Goal: Check status: Check status

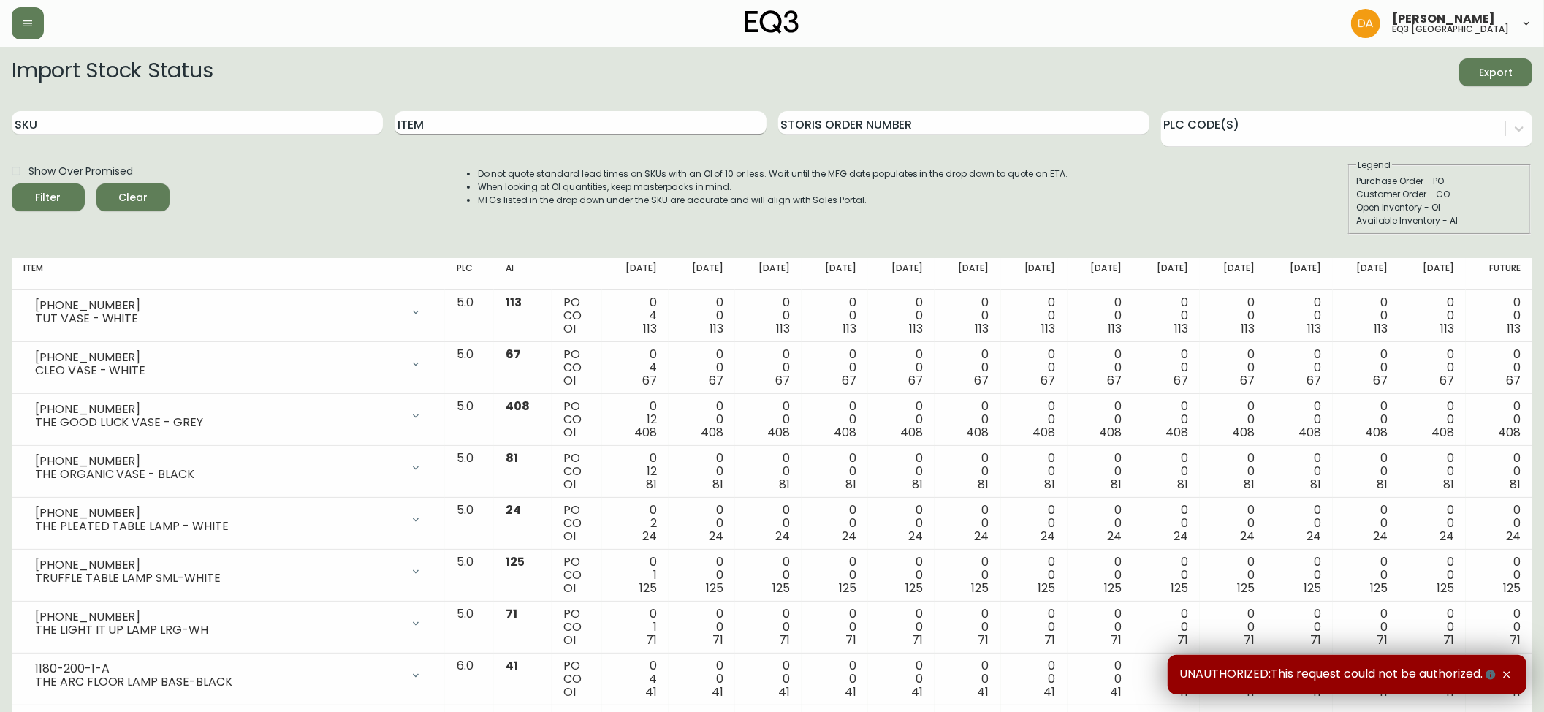
click at [525, 118] on input "Item" at bounding box center [580, 122] width 371 height 23
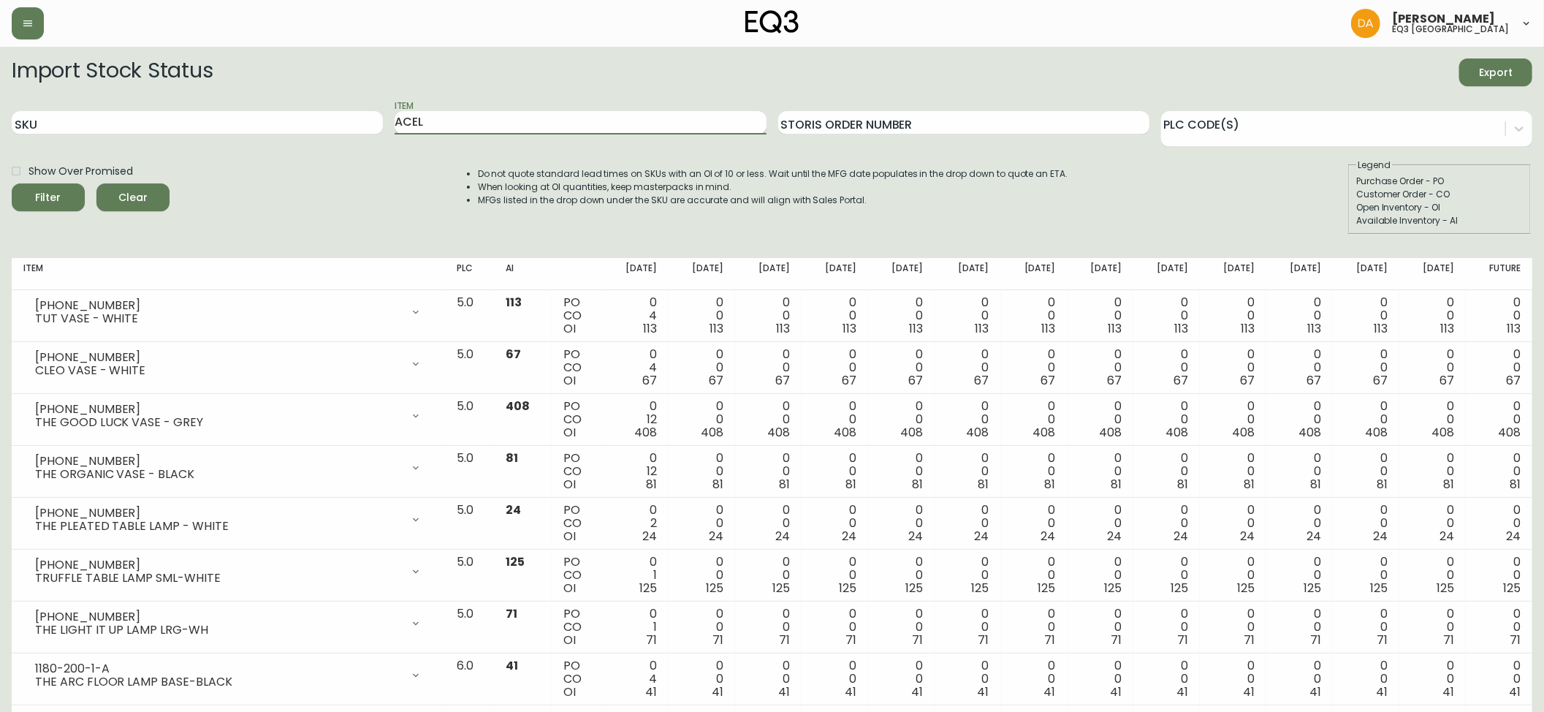
type input "ACEL"
click at [12, 183] on button "Filter" at bounding box center [48, 197] width 73 height 28
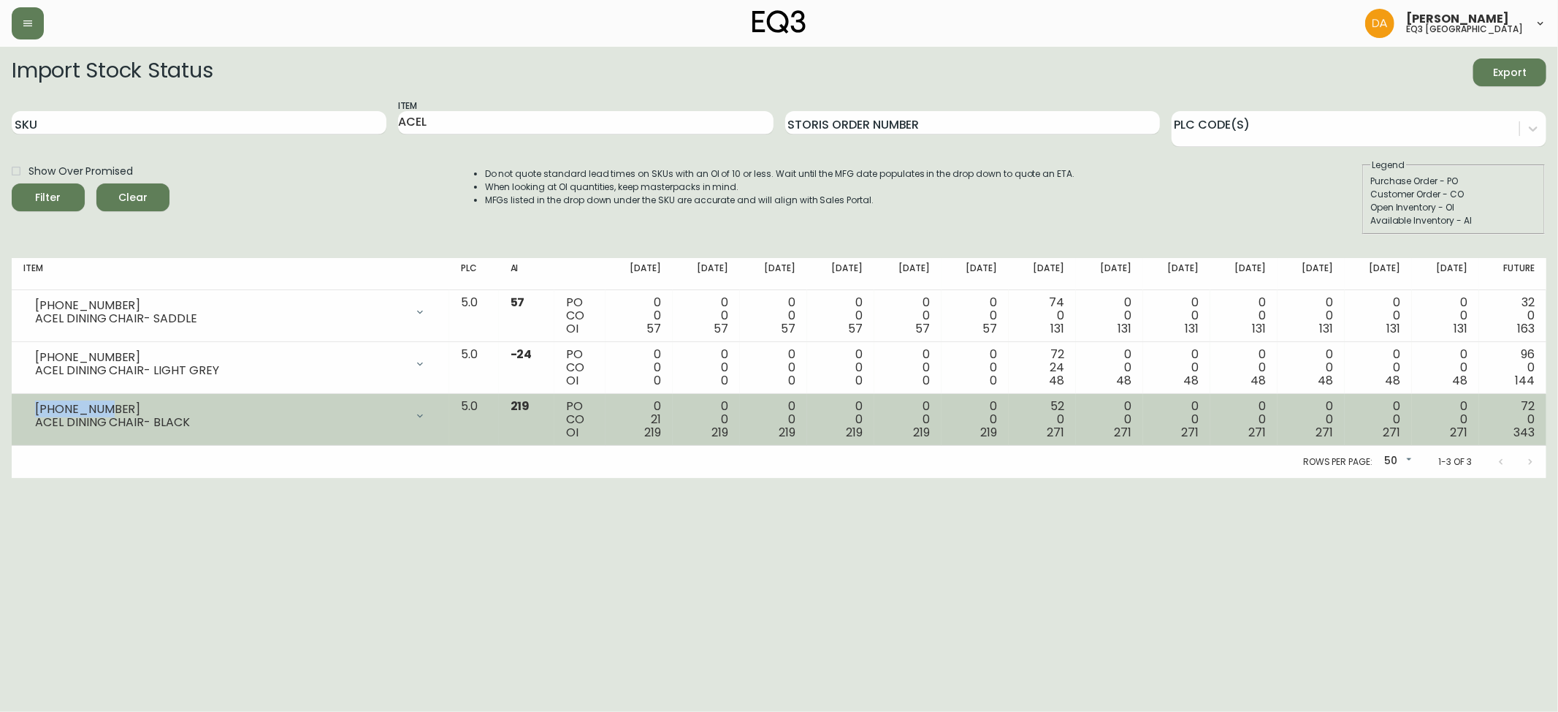
drag, startPoint x: 111, startPoint y: 408, endPoint x: 22, endPoint y: 410, distance: 89.2
click at [22, 410] on td "[PHONE_NUMBER] ACEL DINING CHAIR- BLACK Opening Balance 240 ( [DATE] ) Customer…" at bounding box center [231, 420] width 438 height 52
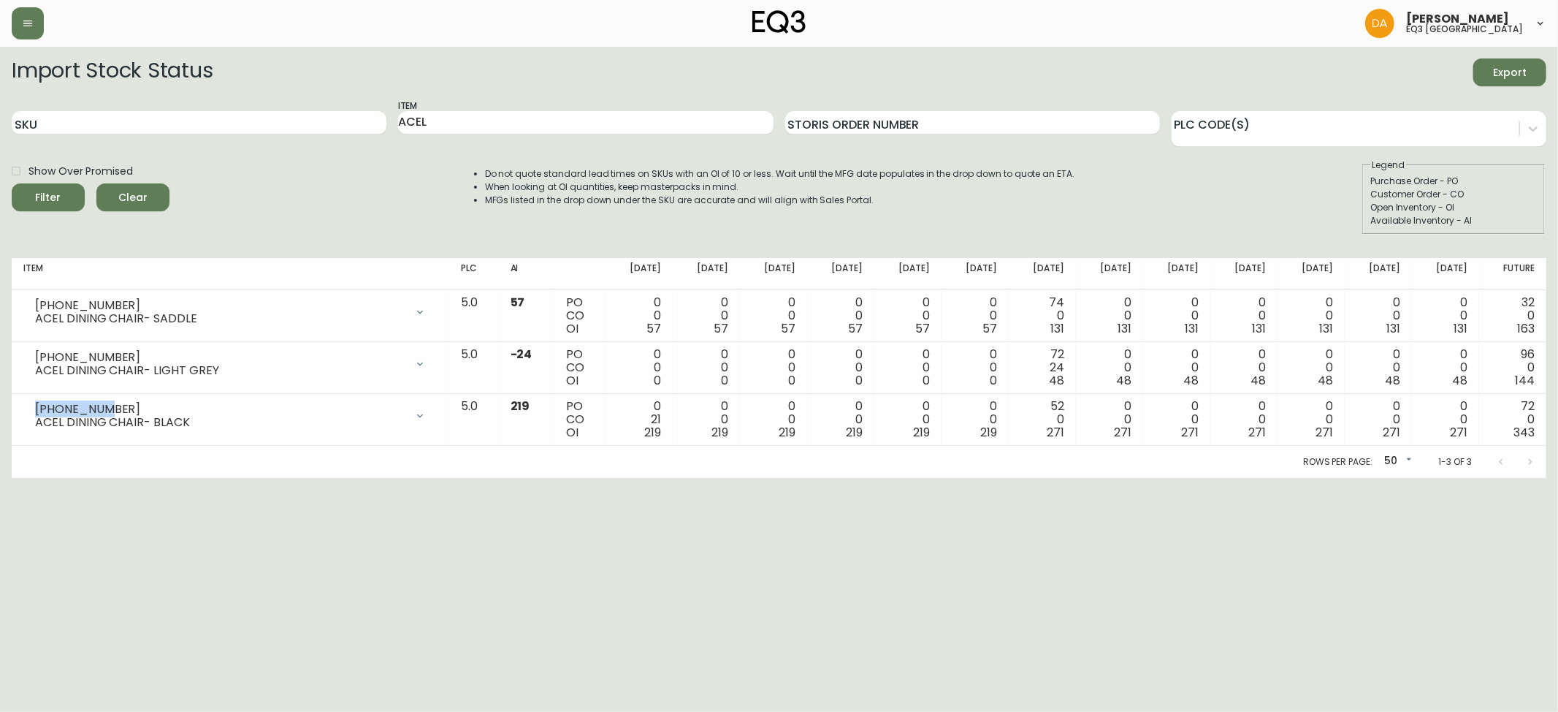
copy div "[PHONE_NUMBER]"
